Goal: Task Accomplishment & Management: Use online tool/utility

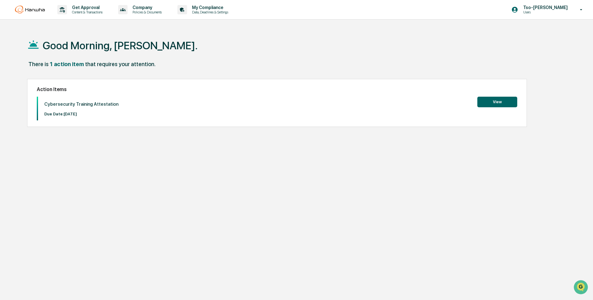
click at [499, 104] on button "View" at bounding box center [497, 102] width 40 height 11
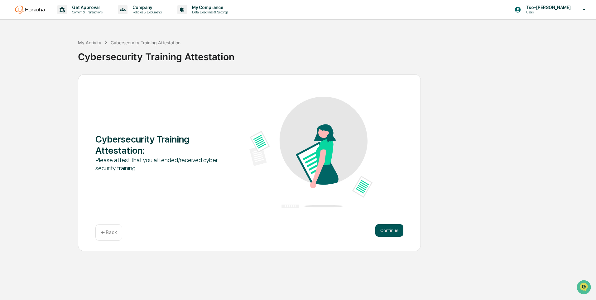
click at [382, 232] on button "Continue" at bounding box center [389, 230] width 28 height 12
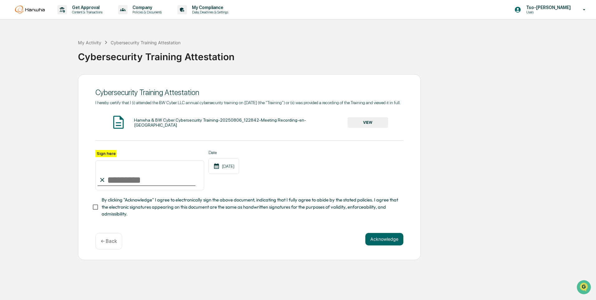
click at [118, 184] on input "Sign here" at bounding box center [149, 175] width 109 height 30
type input "**********"
click at [387, 245] on button "Acknowledge" at bounding box center [384, 239] width 38 height 12
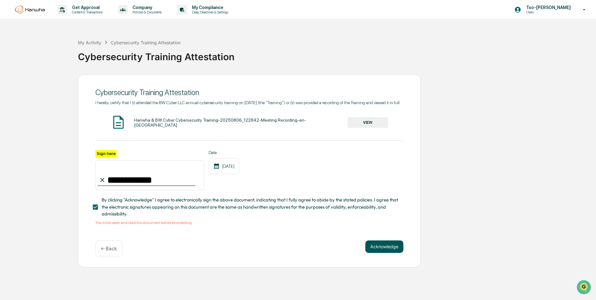
click at [389, 253] on button "Acknowledge" at bounding box center [384, 246] width 38 height 12
click at [375, 128] on button "VIEW" at bounding box center [367, 122] width 41 height 11
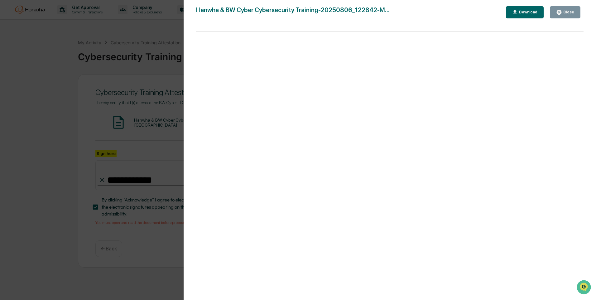
click at [564, 12] on div "Close" at bounding box center [568, 12] width 12 height 4
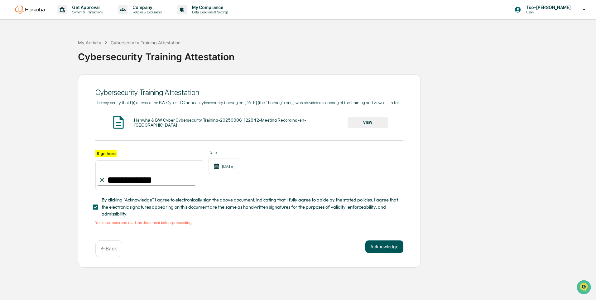
click at [388, 252] on button "Acknowledge" at bounding box center [384, 246] width 38 height 12
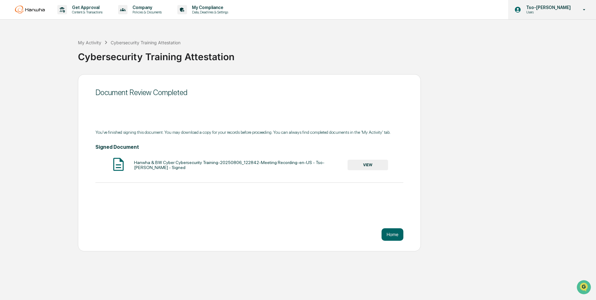
click at [577, 12] on div "Tso-[PERSON_NAME] Users" at bounding box center [552, 9] width 88 height 19
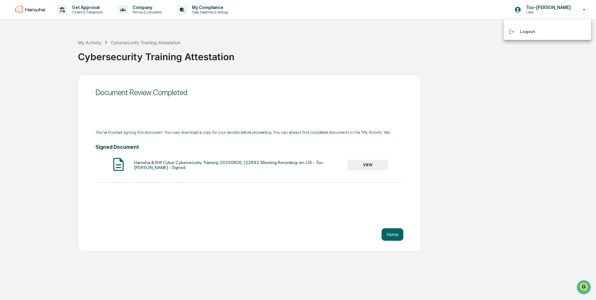
click at [527, 31] on li "Logout" at bounding box center [547, 32] width 87 height 12
